Goal: Task Accomplishment & Management: Manage account settings

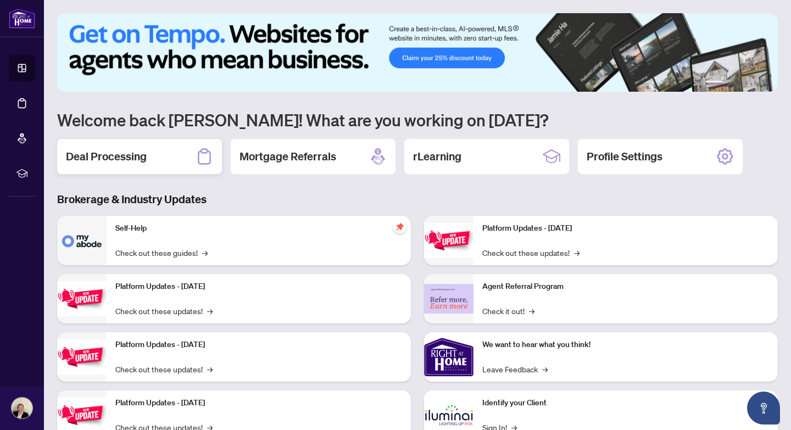
click at [117, 156] on h2 "Deal Processing" at bounding box center [106, 156] width 81 height 15
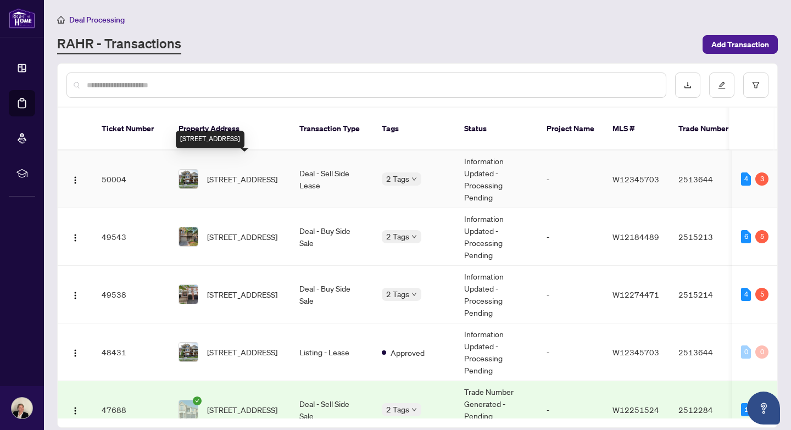
click at [226, 177] on span "[STREET_ADDRESS]" at bounding box center [242, 179] width 70 height 12
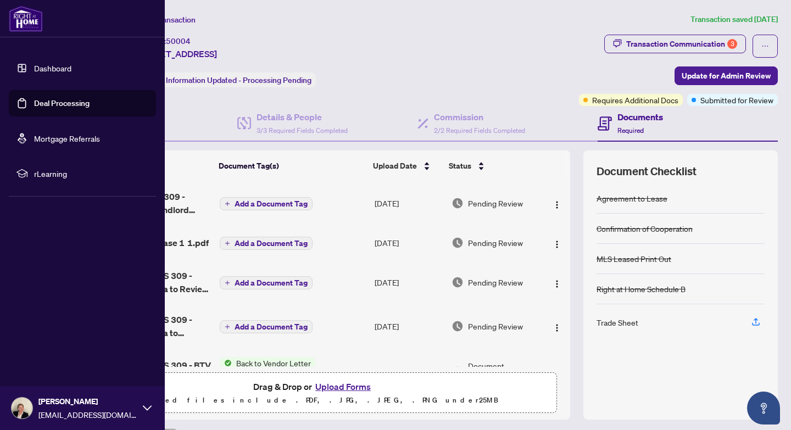
click at [34, 100] on link "Deal Processing" at bounding box center [61, 103] width 55 height 10
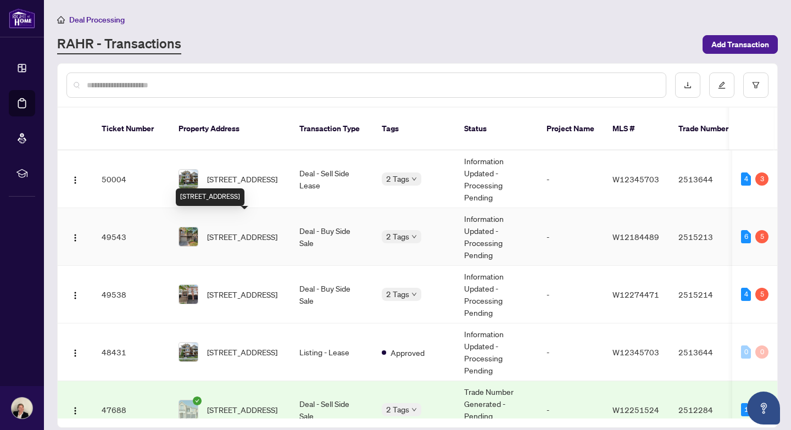
click at [235, 231] on span "[STREET_ADDRESS]" at bounding box center [242, 237] width 70 height 12
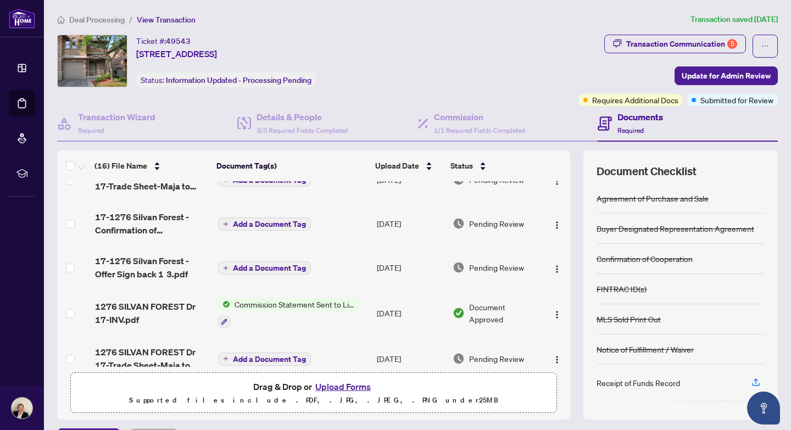
scroll to position [118, 0]
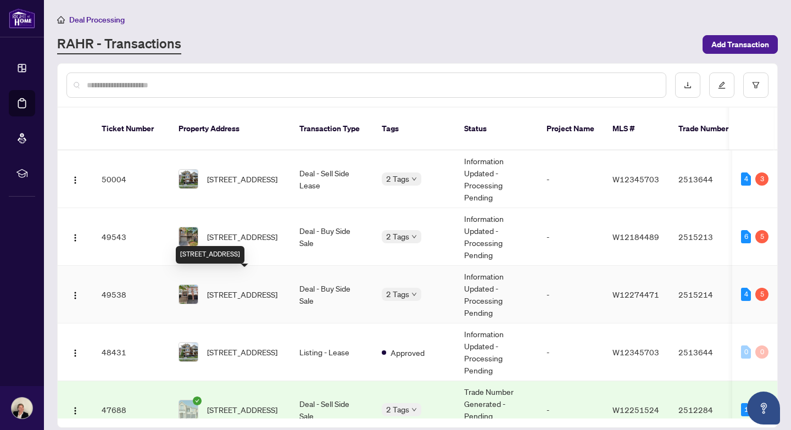
click at [233, 288] on span "[STREET_ADDRESS]" at bounding box center [242, 294] width 70 height 12
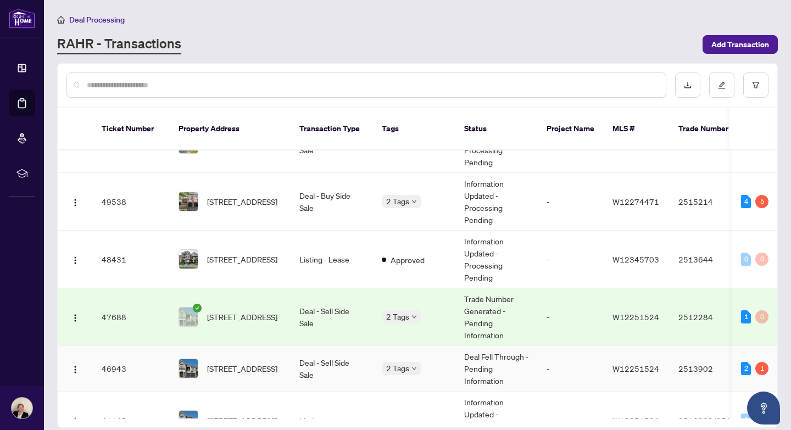
scroll to position [101, 0]
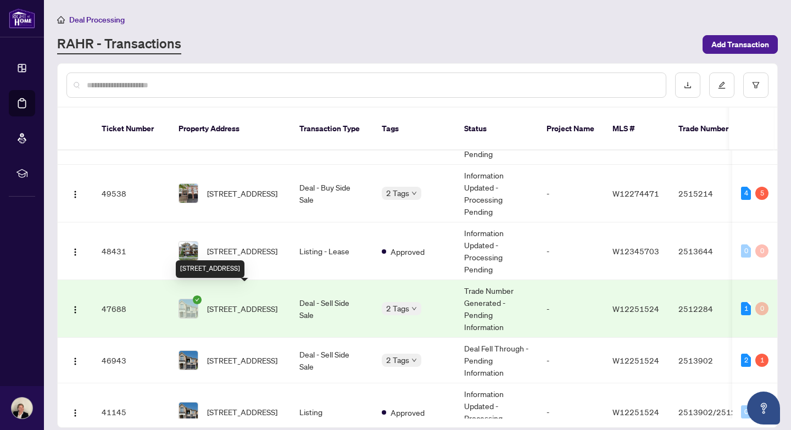
click at [230, 303] on span "[STREET_ADDRESS]" at bounding box center [242, 309] width 70 height 12
